Goal: Information Seeking & Learning: Find specific fact

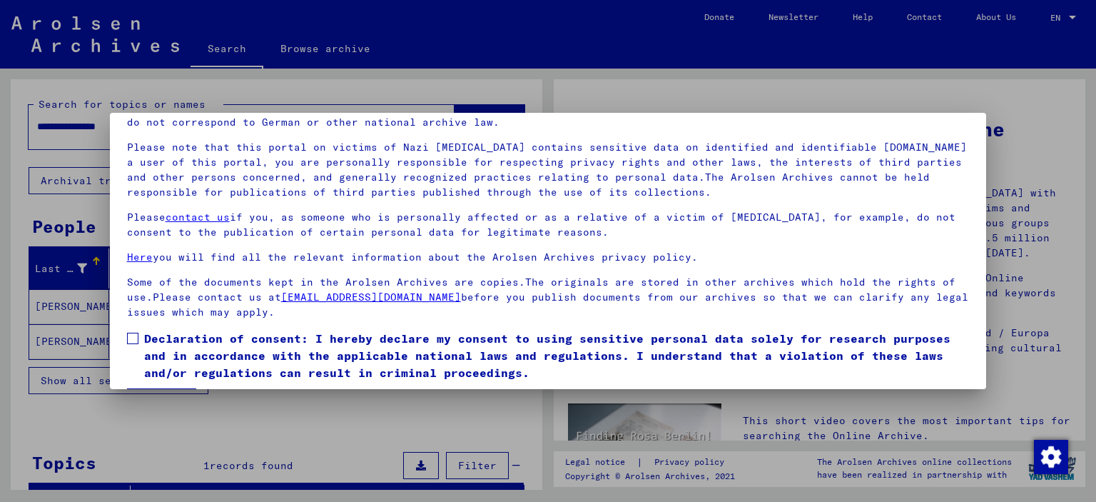
scroll to position [86, 0]
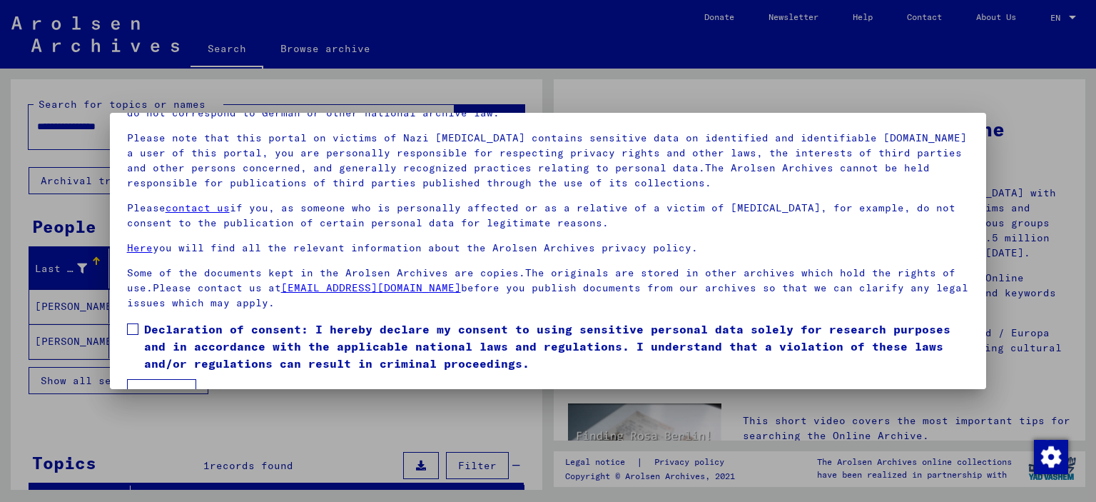
click at [132, 333] on span at bounding box center [132, 328] width 11 height 11
click at [170, 379] on button "I agree" at bounding box center [161, 392] width 69 height 27
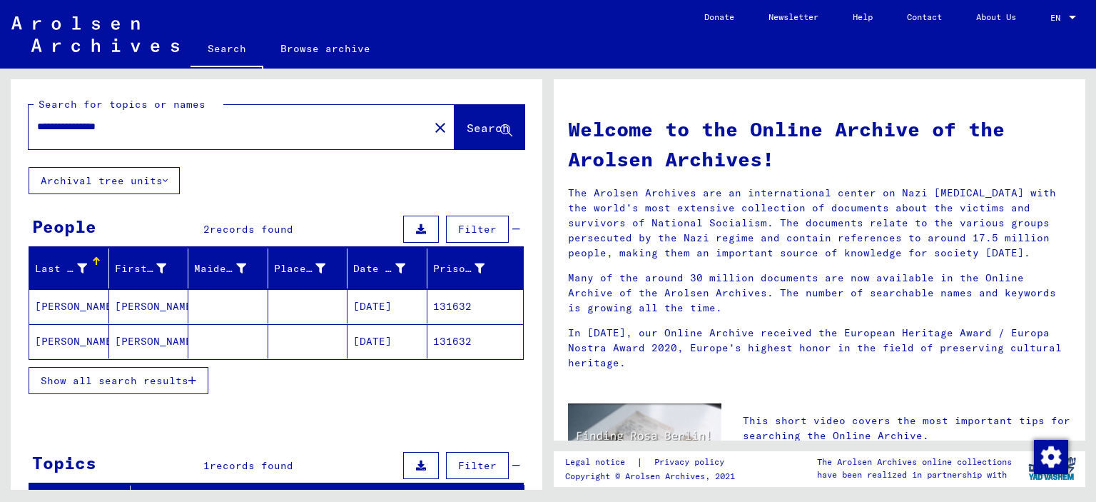
drag, startPoint x: 1070, startPoint y: 171, endPoint x: 1095, endPoint y: 251, distance: 83.7
click at [1095, 251] on div "Welcome to the Online Archive of the Arolsen Archives! The Arolsen Archives are…" at bounding box center [823, 278] width 548 height 421
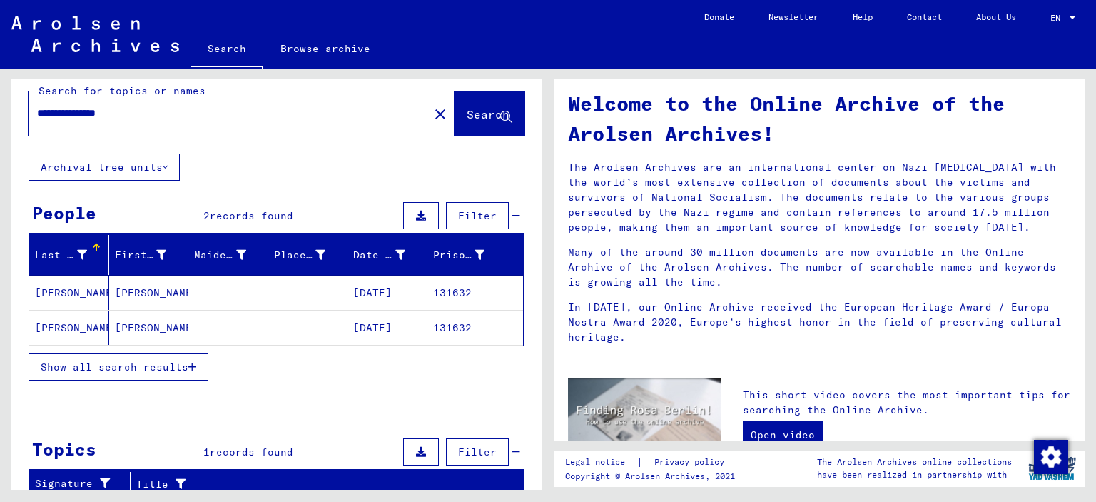
scroll to position [12, 0]
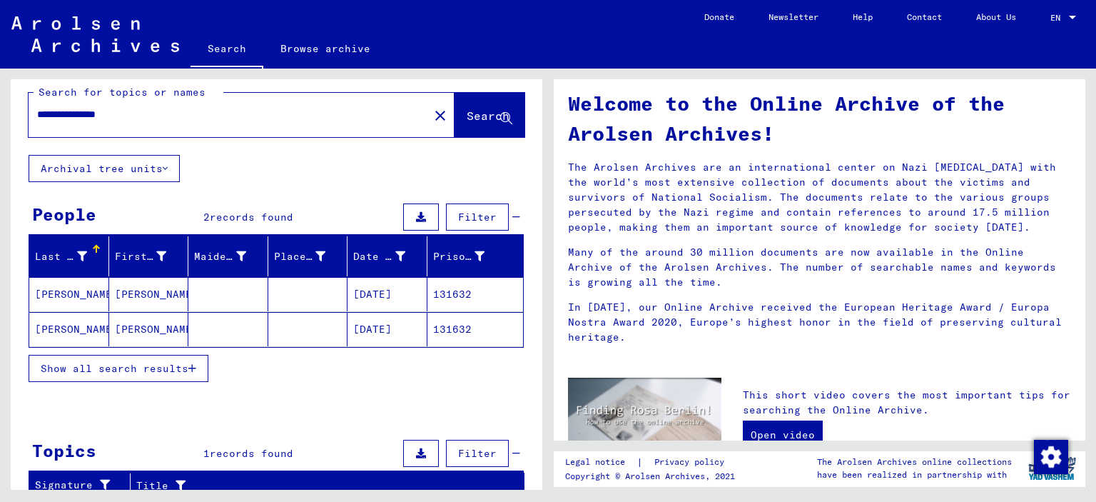
click at [69, 292] on mat-cell "[PERSON_NAME]" at bounding box center [69, 294] width 80 height 34
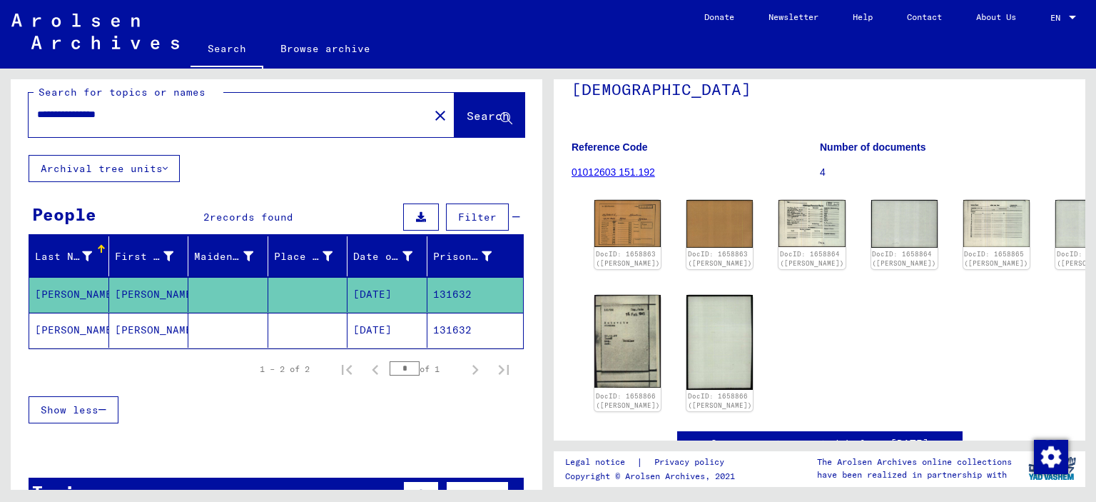
scroll to position [96, 0]
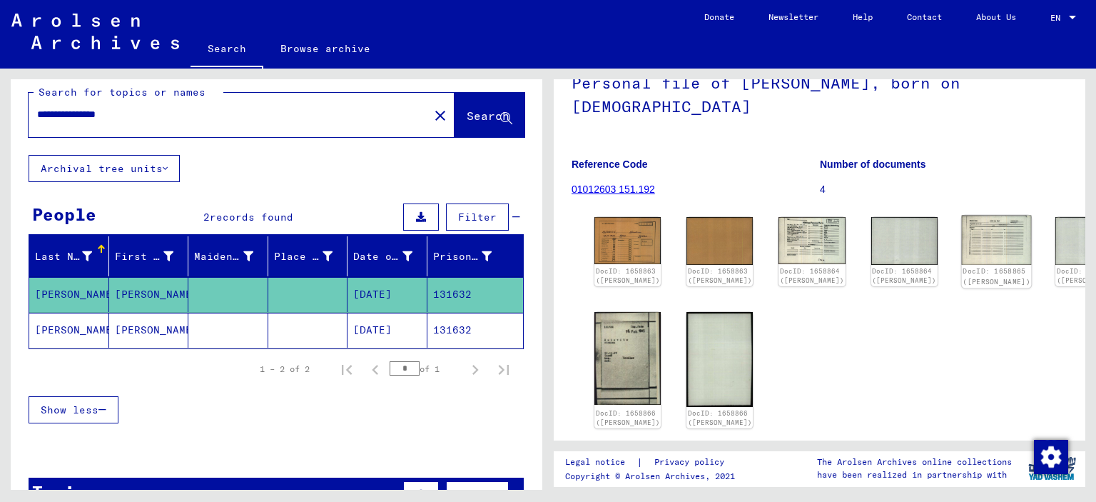
click at [961, 243] on img at bounding box center [996, 239] width 70 height 49
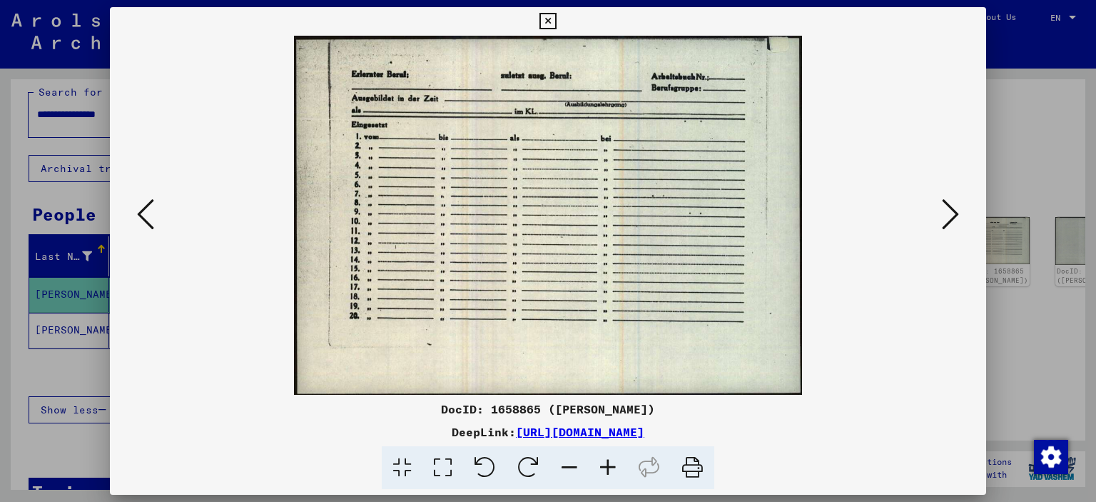
click at [948, 222] on icon at bounding box center [950, 214] width 17 height 34
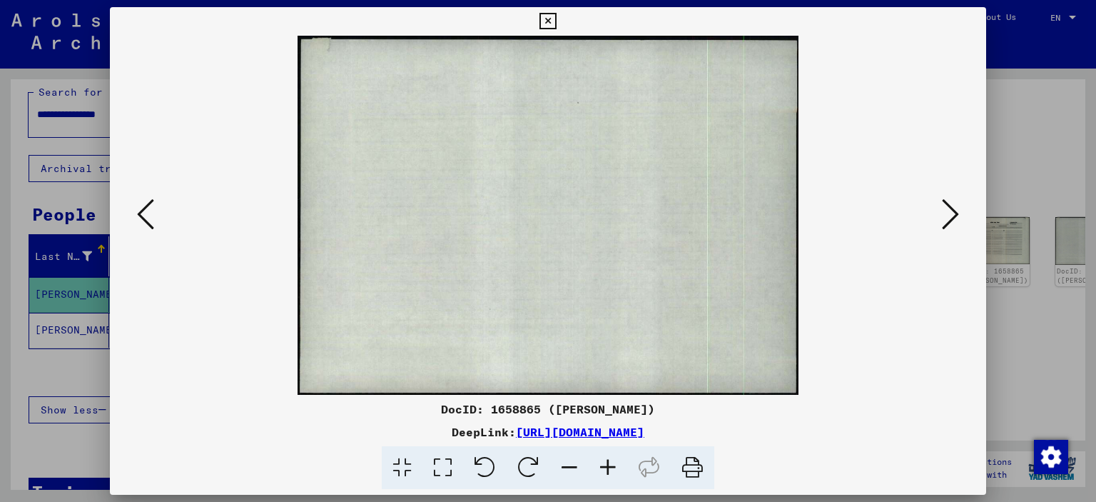
click at [948, 222] on icon at bounding box center [950, 214] width 17 height 34
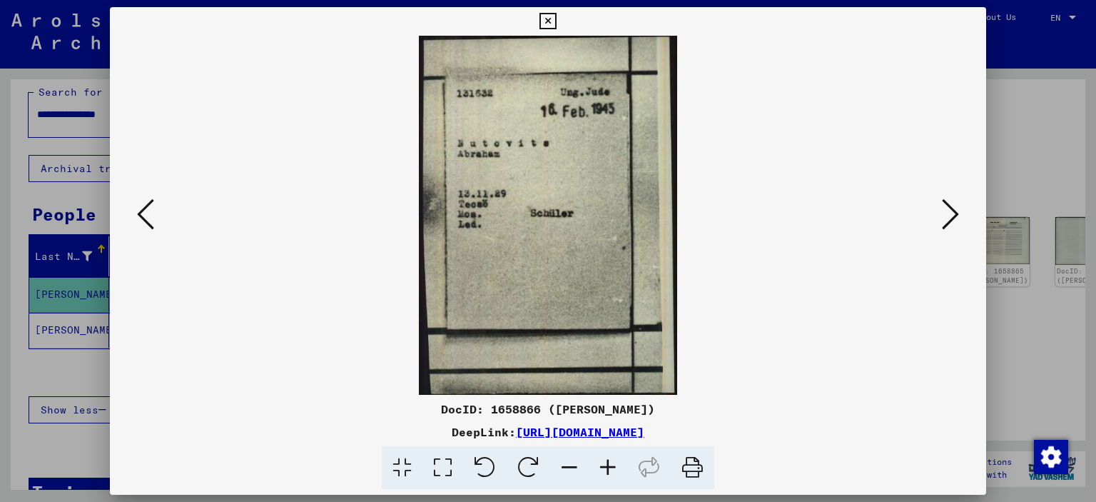
click at [991, 350] on div at bounding box center [548, 251] width 1096 height 502
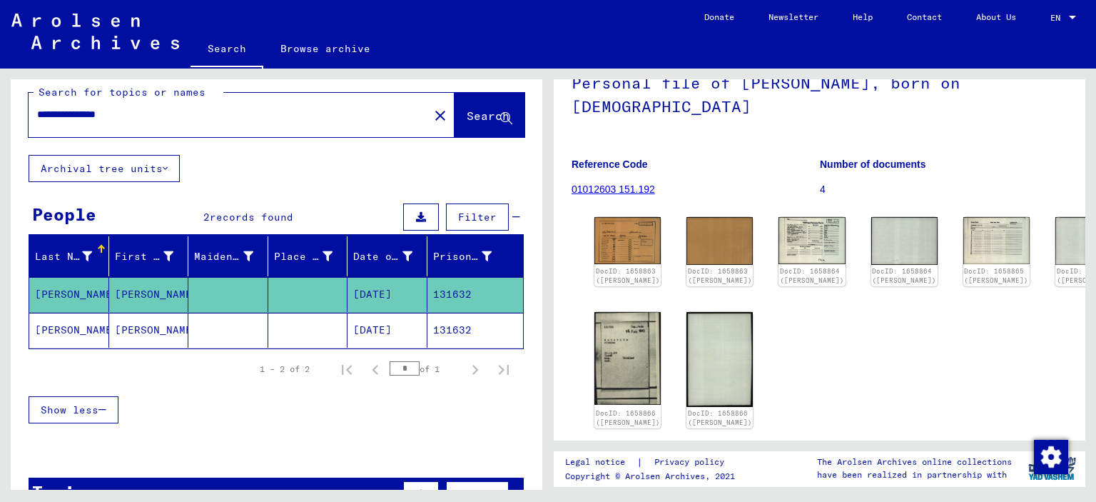
click at [364, 327] on mat-cell "[DATE]" at bounding box center [387, 330] width 80 height 35
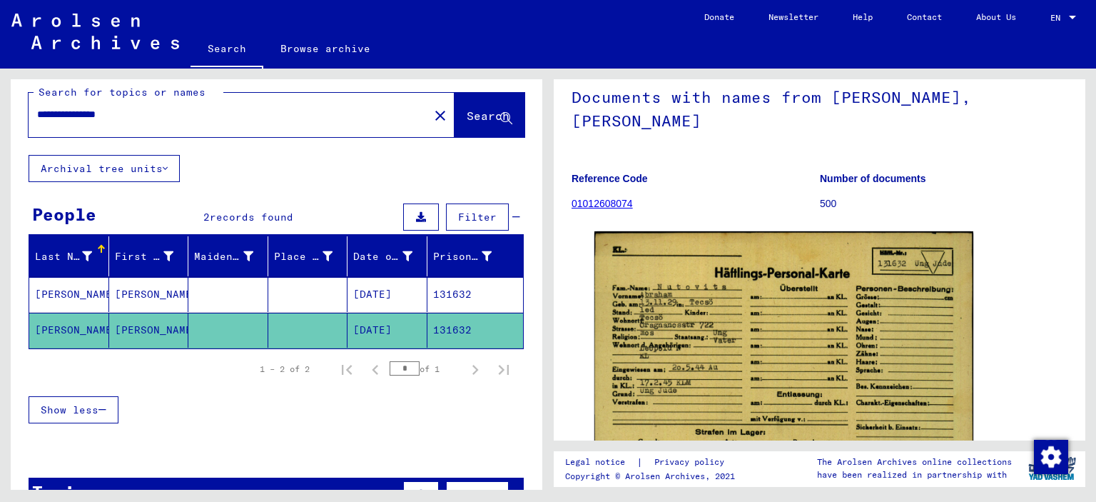
scroll to position [46, 0]
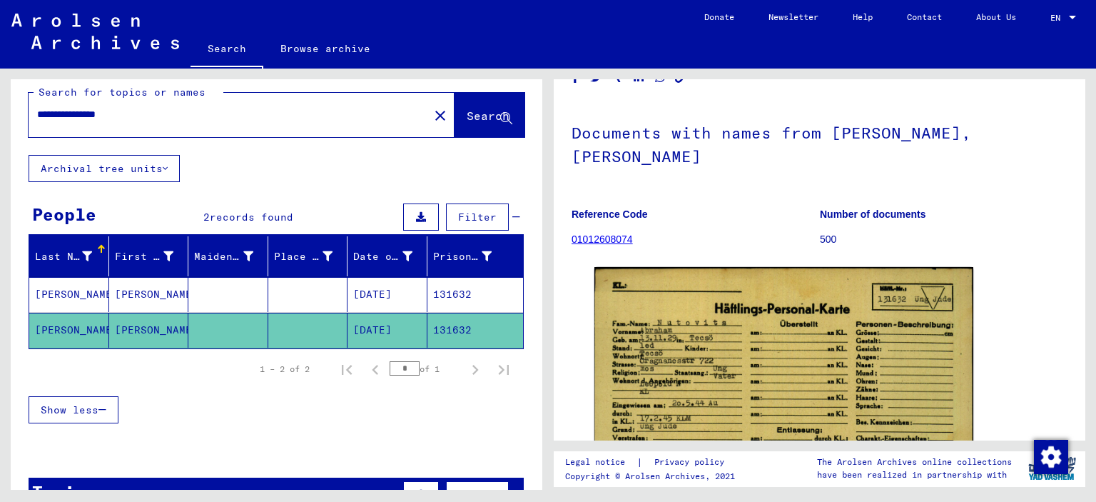
click at [293, 283] on mat-cell at bounding box center [308, 294] width 80 height 35
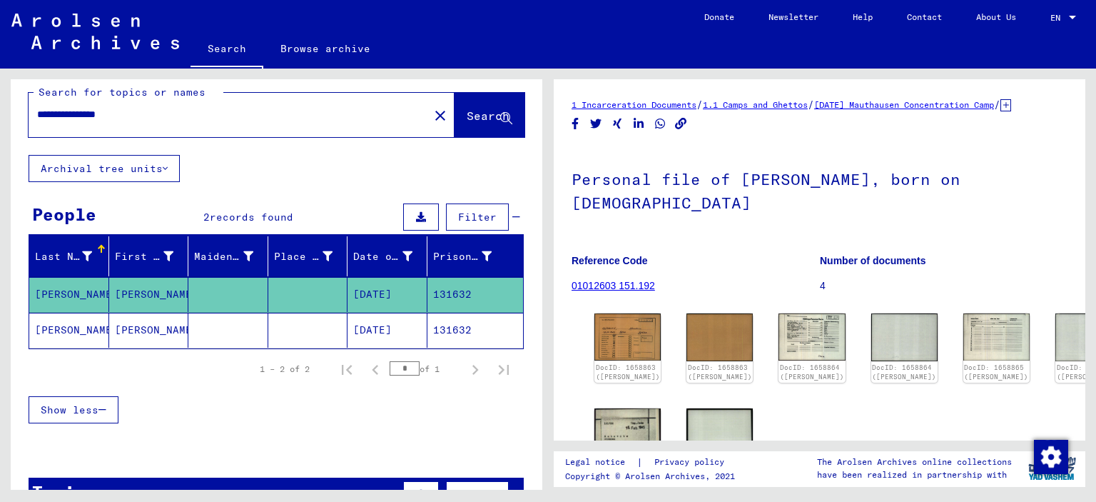
click at [301, 315] on mat-cell at bounding box center [308, 330] width 80 height 35
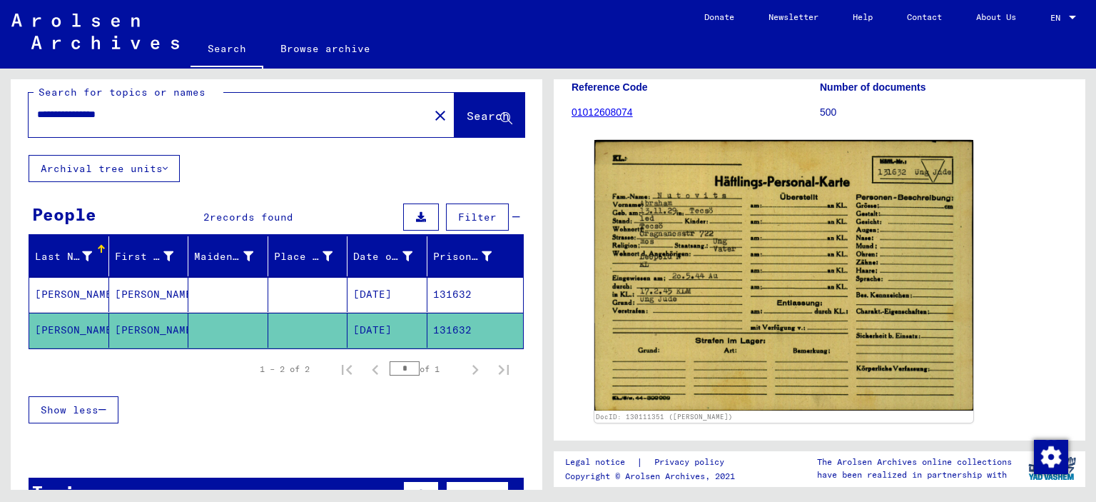
scroll to position [156, 0]
